Goal: Task Accomplishment & Management: Complete application form

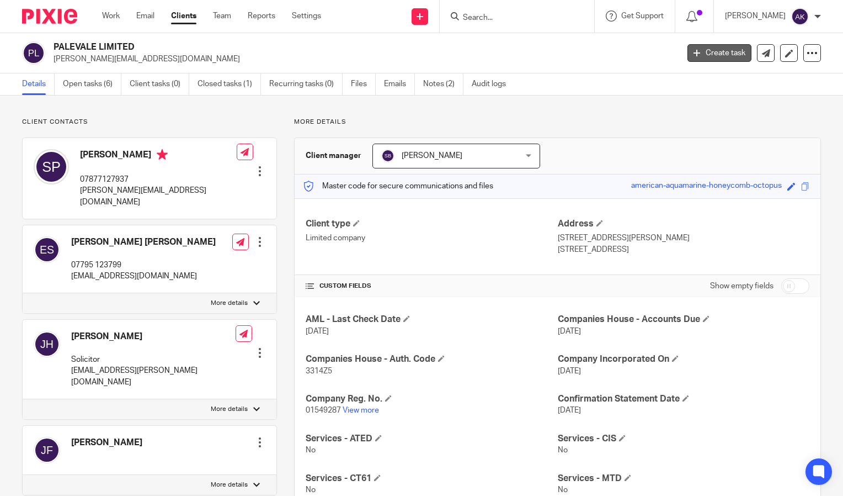
click at [715, 51] on link "Create task" at bounding box center [720, 53] width 64 height 18
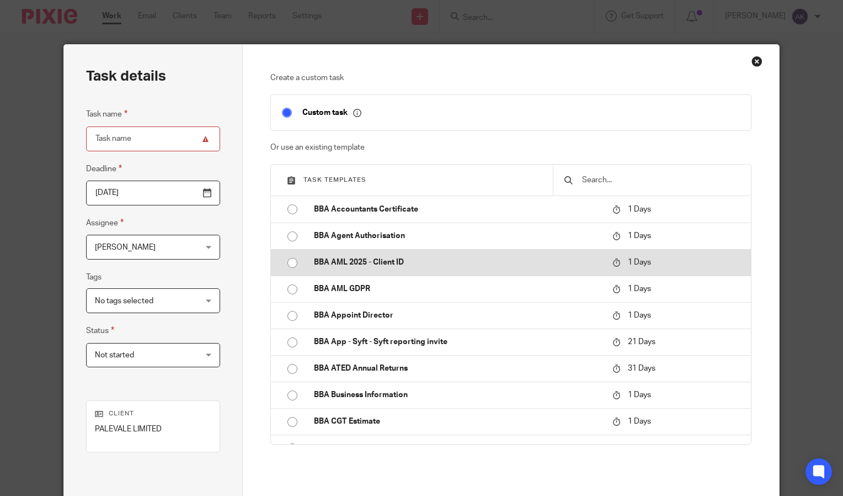
click at [357, 261] on p "BBA AML 2025 - Client ID" at bounding box center [458, 262] width 288 height 11
type input "2025-08-16"
type input "BBA AML 2025 - Client ID"
checkbox input "false"
radio input "true"
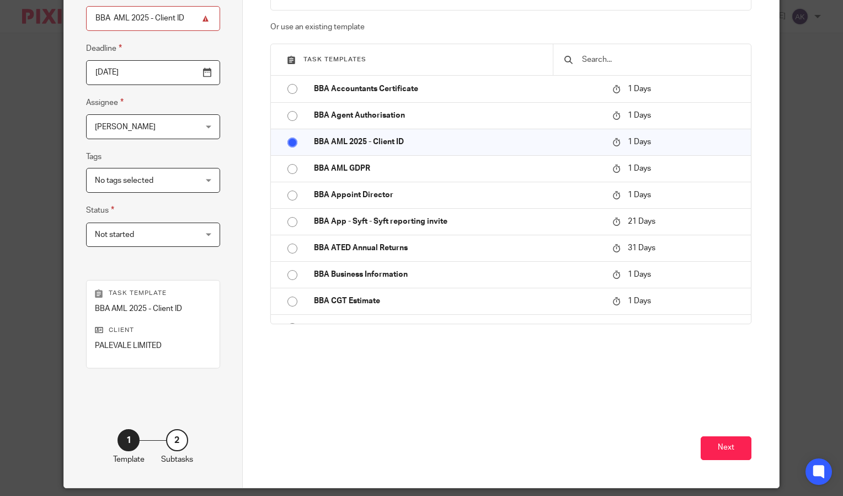
scroll to position [157, 0]
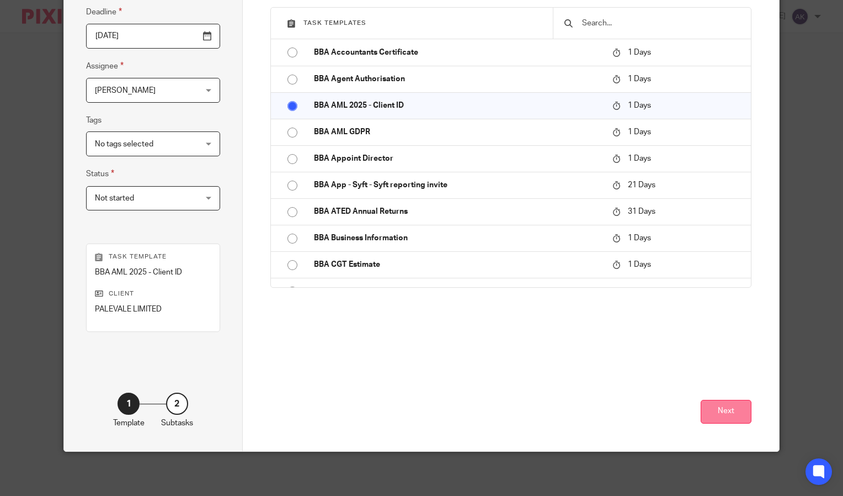
click at [731, 413] on button "Next" at bounding box center [726, 412] width 51 height 24
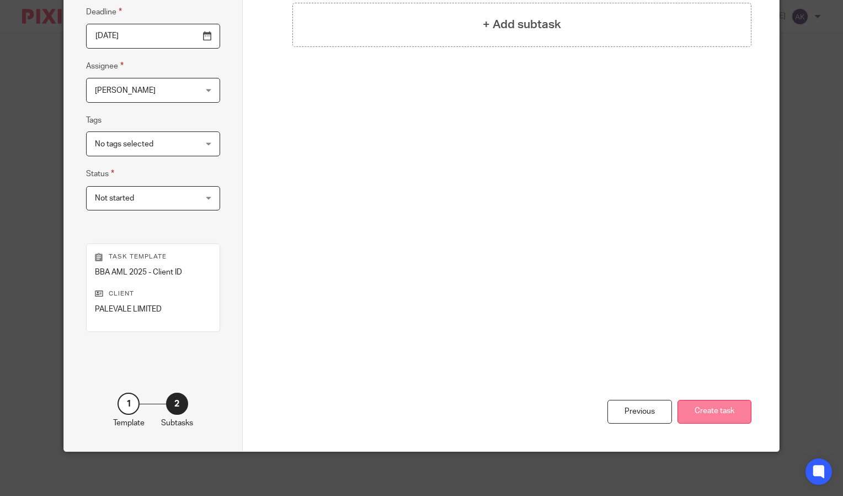
click at [703, 406] on button "Create task" at bounding box center [715, 412] width 74 height 24
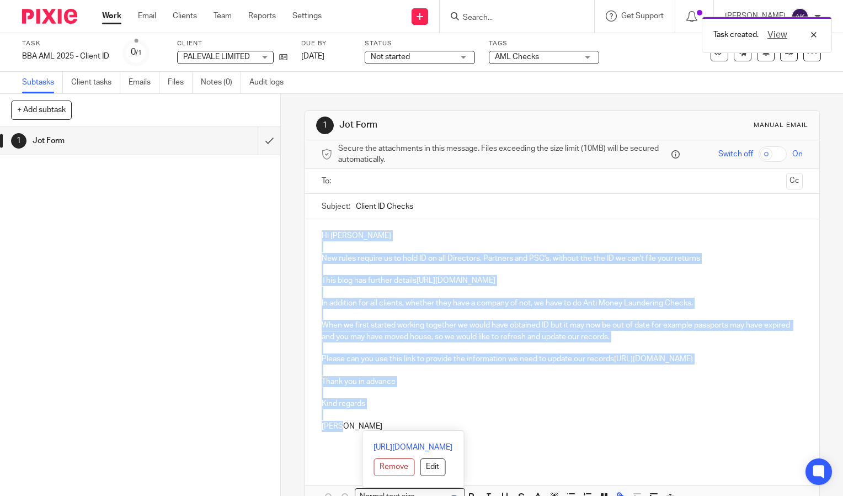
drag, startPoint x: 349, startPoint y: 423, endPoint x: 316, endPoint y: 233, distance: 193.3
click at [316, 233] on div "Hi [PERSON_NAME] New rules require us to hold ID on all Directors, Partners and…" at bounding box center [562, 340] width 514 height 243
copy div "Hi [PERSON_NAME] New rules require us to hold ID on all Directors, Partners and…"
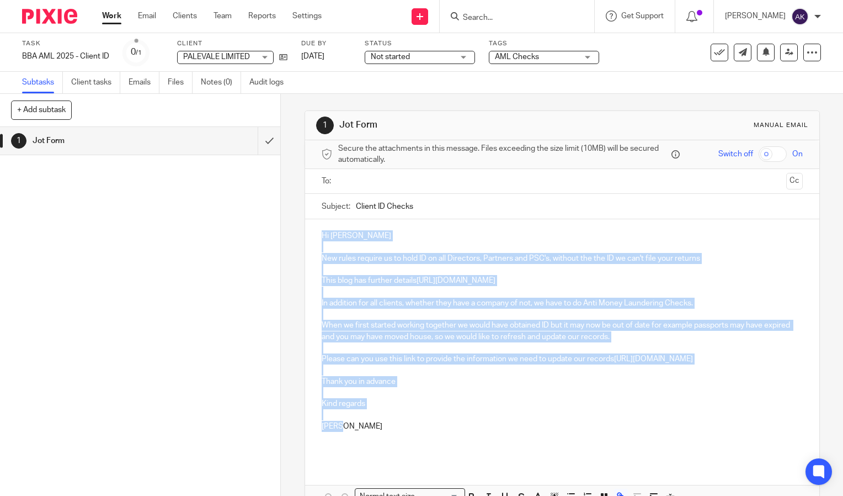
click at [28, 15] on img at bounding box center [49, 16] width 55 height 15
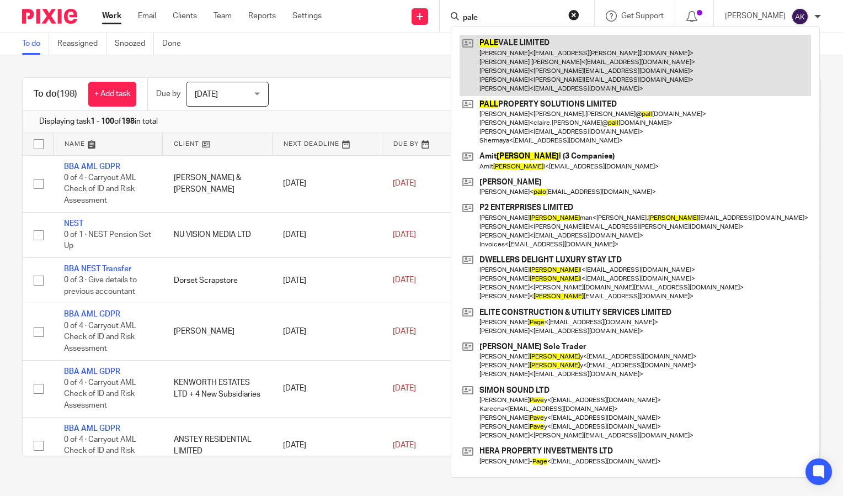
type input "pale"
click at [543, 62] on link at bounding box center [636, 65] width 352 height 61
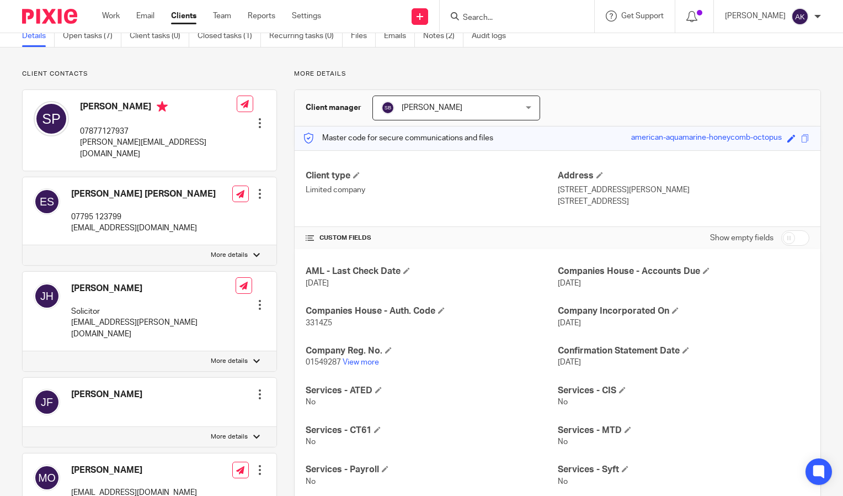
scroll to position [47, 0]
drag, startPoint x: 81, startPoint y: 143, endPoint x: 185, endPoint y: 148, distance: 104.4
click at [185, 148] on div "Sonia Patel 07877127937 sonia_patel_@hotmail.com Edit contact Create client fro…" at bounding box center [150, 131] width 254 height 81
drag, startPoint x: 185, startPoint y: 148, endPoint x: 143, endPoint y: 139, distance: 43.0
copy p "sonia_patel_@hotmail.com"
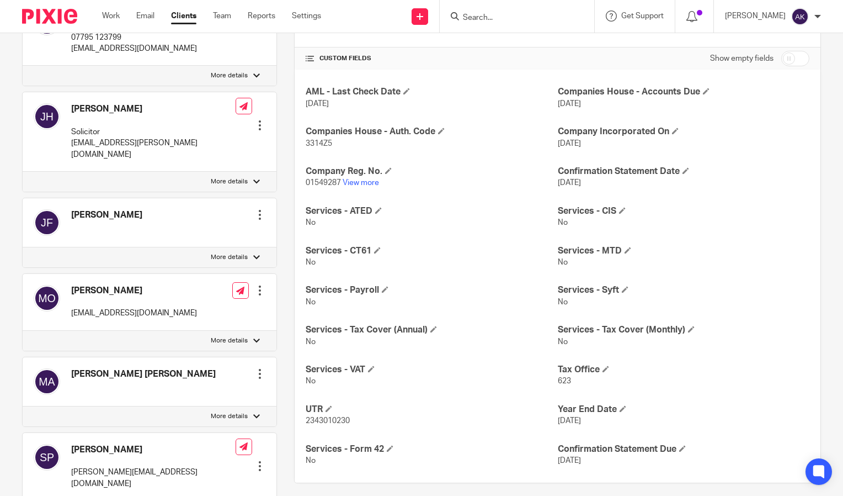
scroll to position [0, 0]
